Goal: Task Accomplishment & Management: Manage account settings

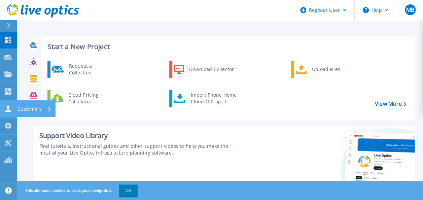
click at [10, 109] on icon at bounding box center [8, 108] width 8 height 6
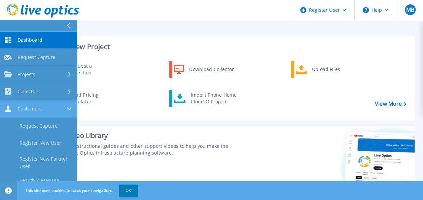
click at [13, 112] on link "Customers Customers" at bounding box center [38, 108] width 77 height 17
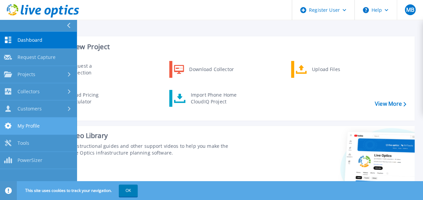
click at [5, 126] on icon at bounding box center [8, 125] width 7 height 6
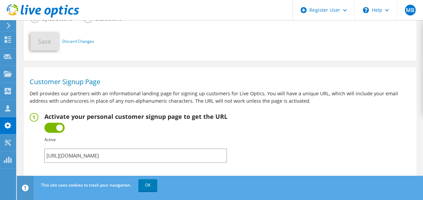
scroll to position [393, 0]
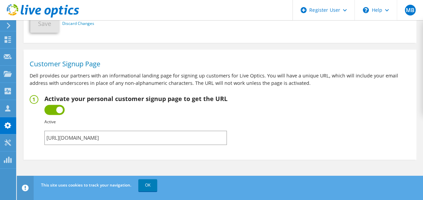
drag, startPoint x: 184, startPoint y: 136, endPoint x: 34, endPoint y: 129, distance: 149.8
click at [34, 129] on fieldset "Activate your personal customer signup page to get the URL Inactive Active Fail…" at bounding box center [220, 120] width 380 height 50
drag, startPoint x: 34, startPoint y: 129, endPoint x: 97, endPoint y: 137, distance: 63.4
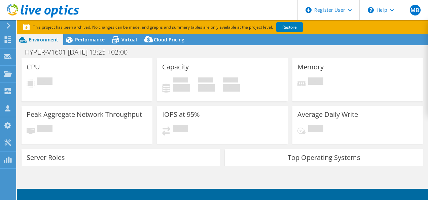
select select "USD"
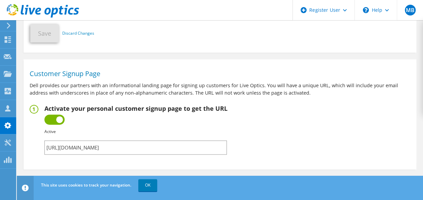
scroll to position [393, 0]
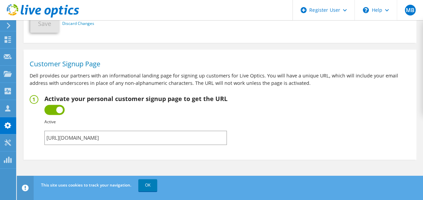
click at [173, 138] on input "https://app.liveoptics.com/signup/matt_barlow_dell_com" at bounding box center [135, 137] width 182 height 14
drag, startPoint x: 173, startPoint y: 138, endPoint x: 148, endPoint y: 135, distance: 25.0
